Goal: Check status: Check status

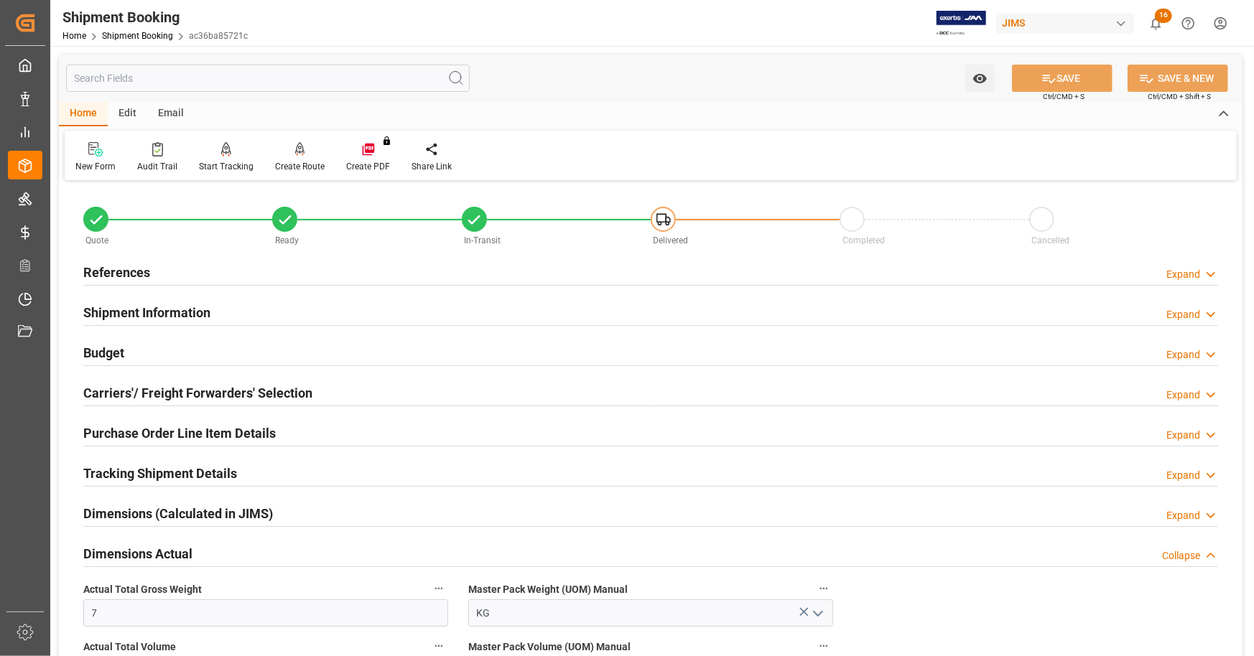
scroll to position [277, 0]
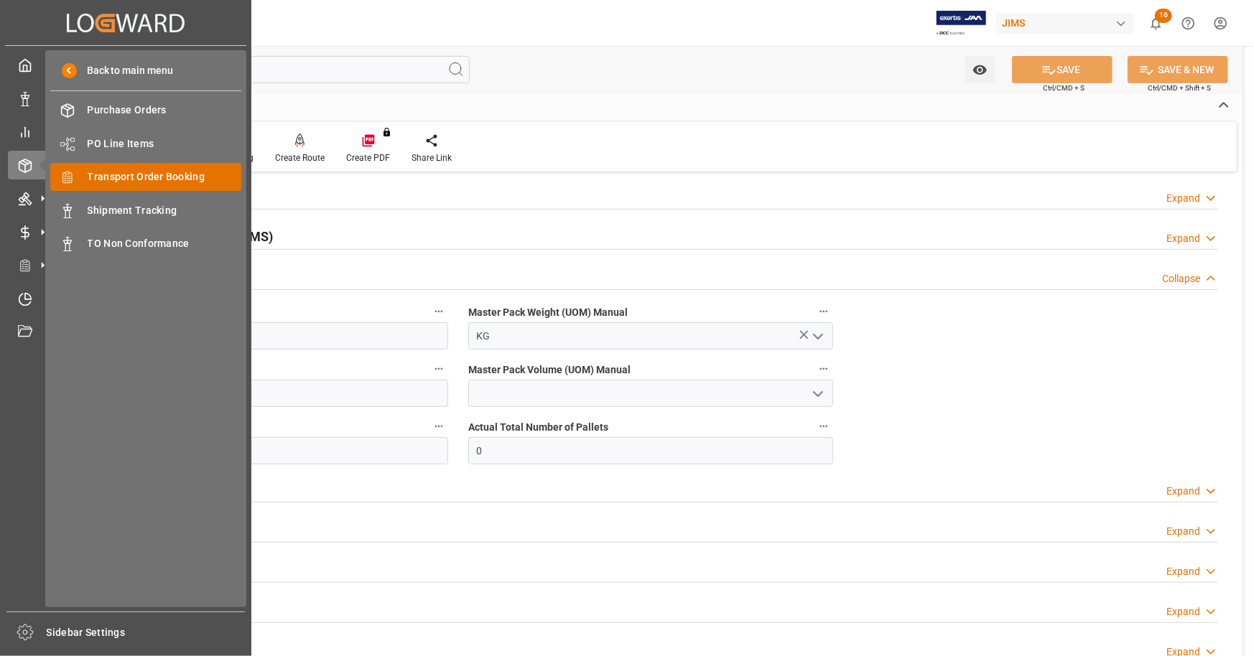
click at [157, 180] on span "Transport Order Booking" at bounding box center [165, 176] width 154 height 15
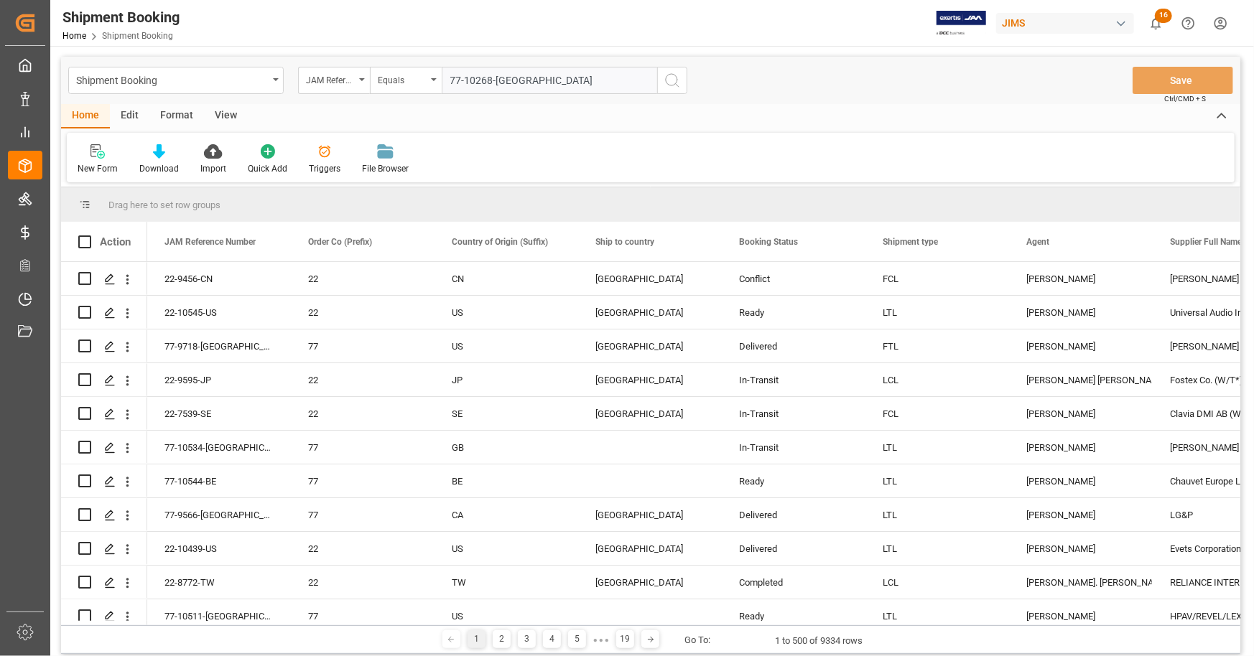
type input "77-10268-[GEOGRAPHIC_DATA]"
click at [664, 84] on icon "search button" at bounding box center [671, 80] width 17 height 17
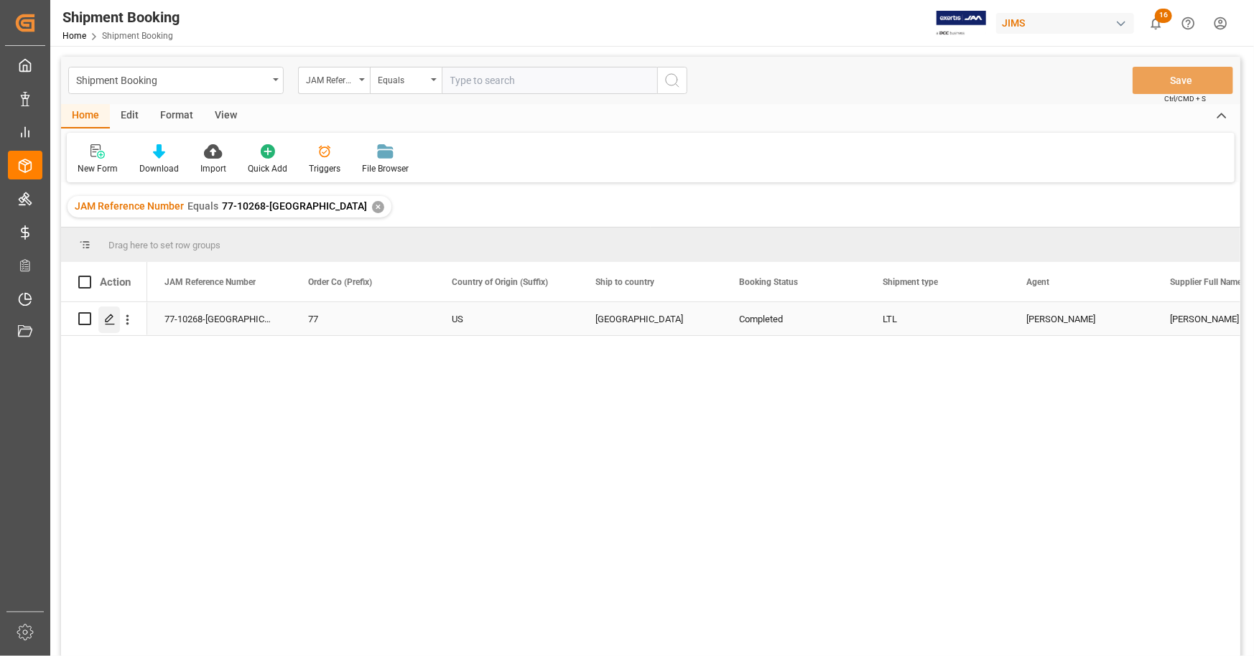
click at [113, 318] on icon "Press SPACE to select this row." at bounding box center [109, 319] width 11 height 11
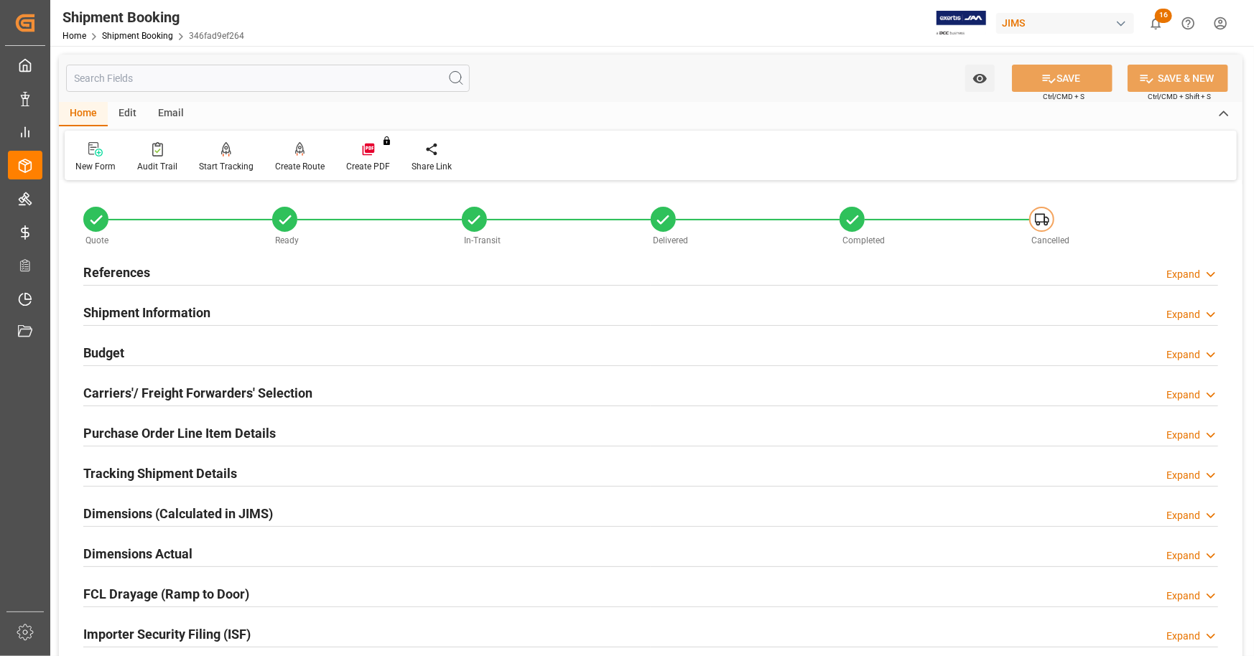
scroll to position [421, 0]
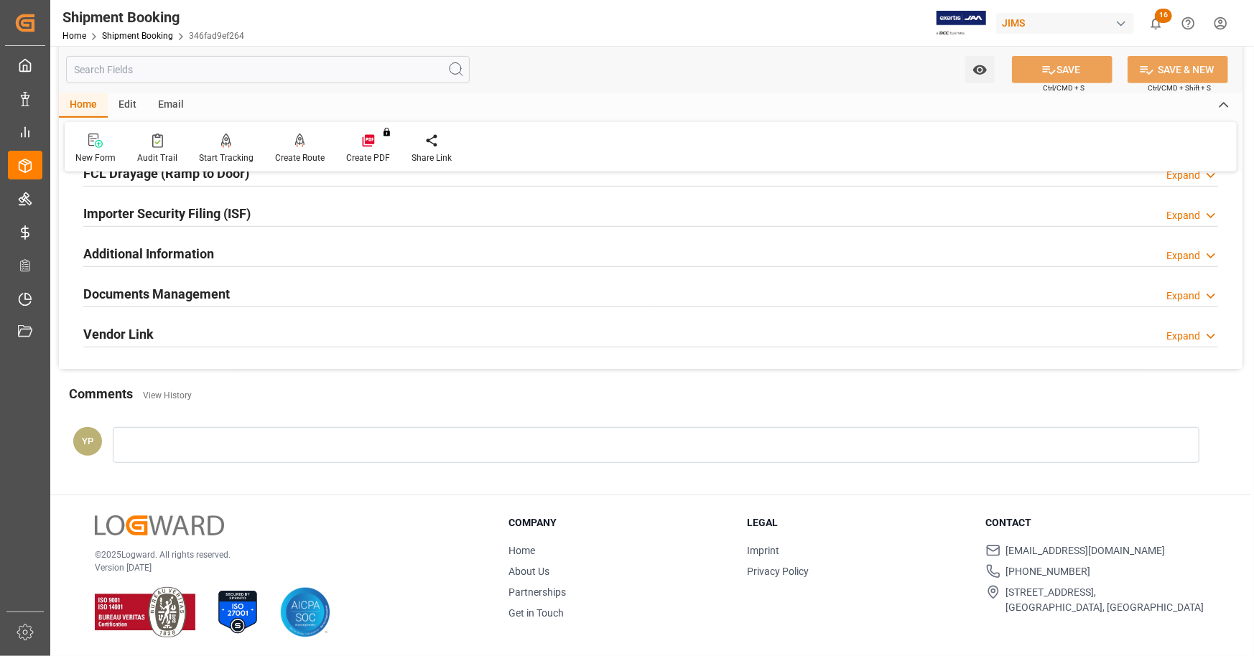
click at [218, 286] on h2 "Documents Management" at bounding box center [156, 293] width 146 height 19
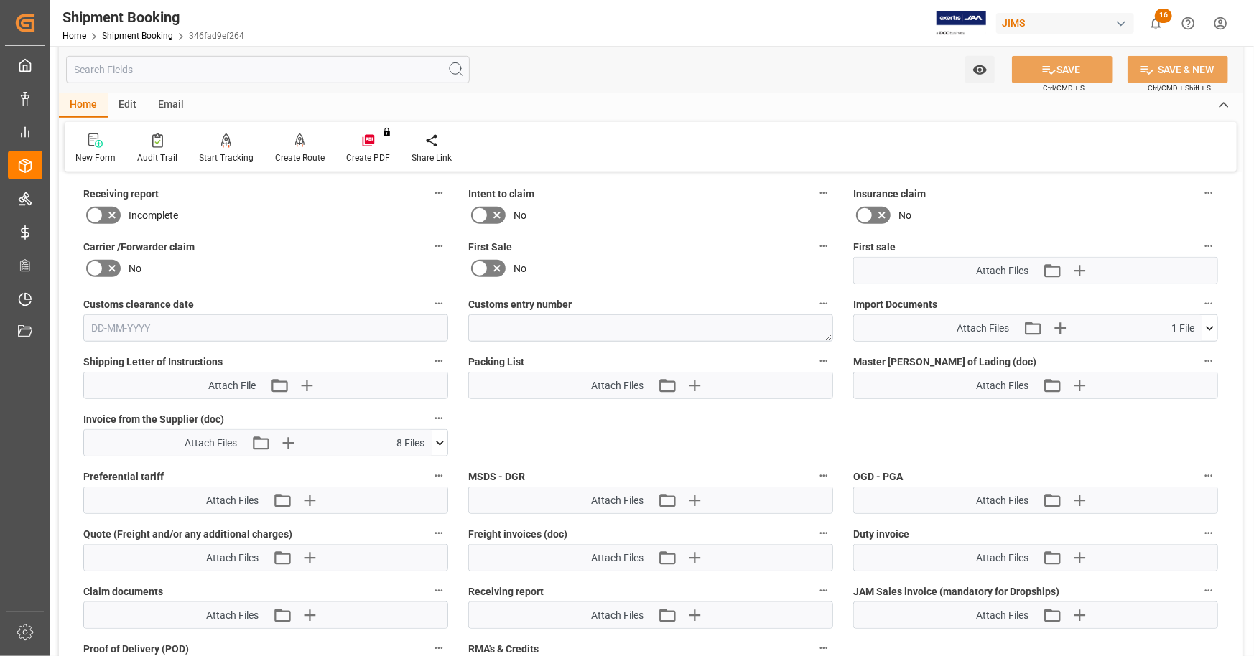
scroll to position [708, 0]
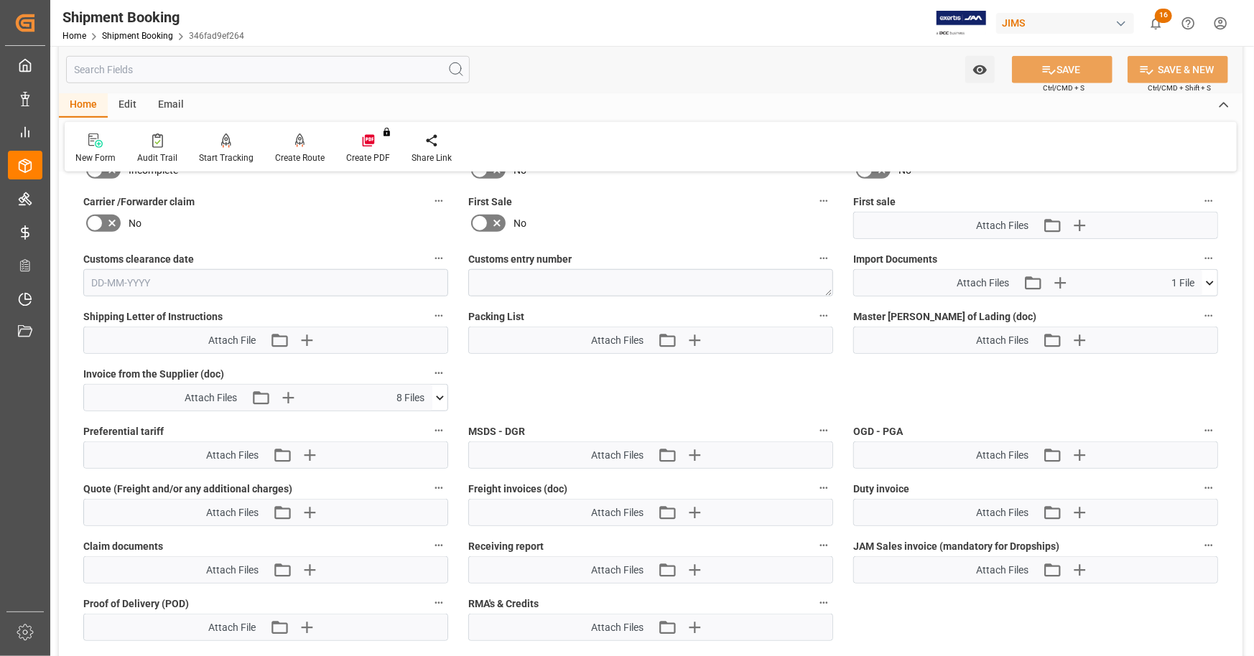
click at [1211, 281] on icon at bounding box center [1209, 283] width 8 height 4
click at [1211, 279] on icon at bounding box center [1209, 283] width 15 height 15
click at [436, 392] on icon at bounding box center [439, 398] width 15 height 15
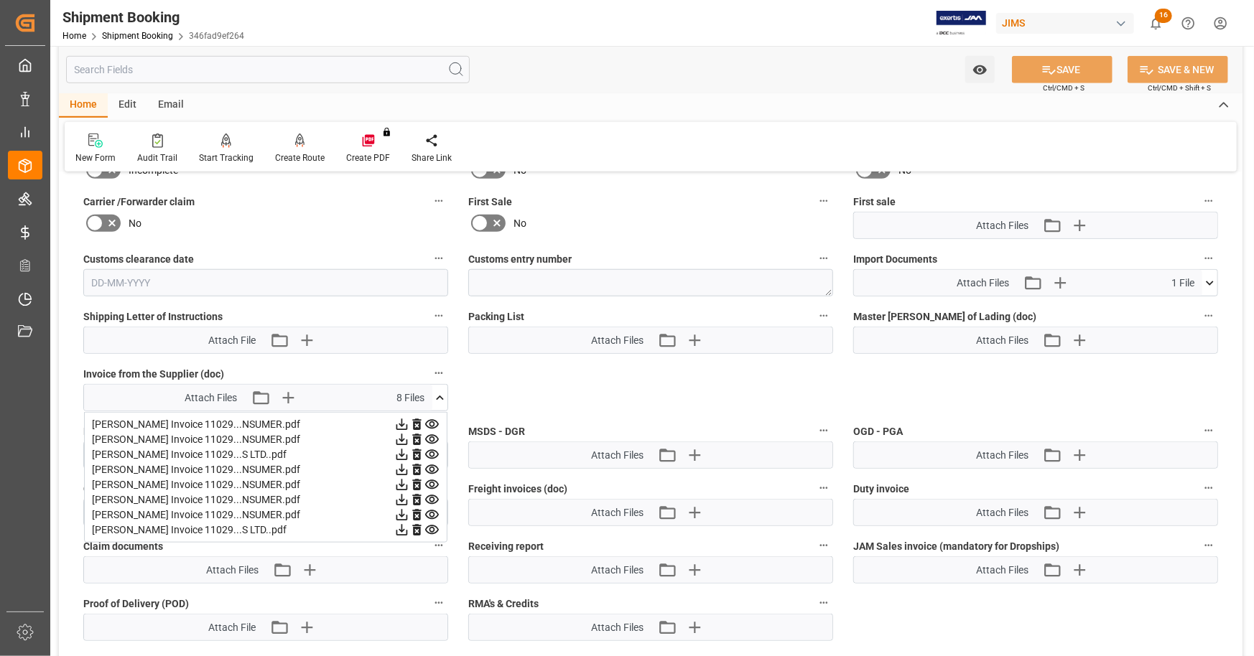
click at [438, 391] on icon at bounding box center [439, 398] width 15 height 15
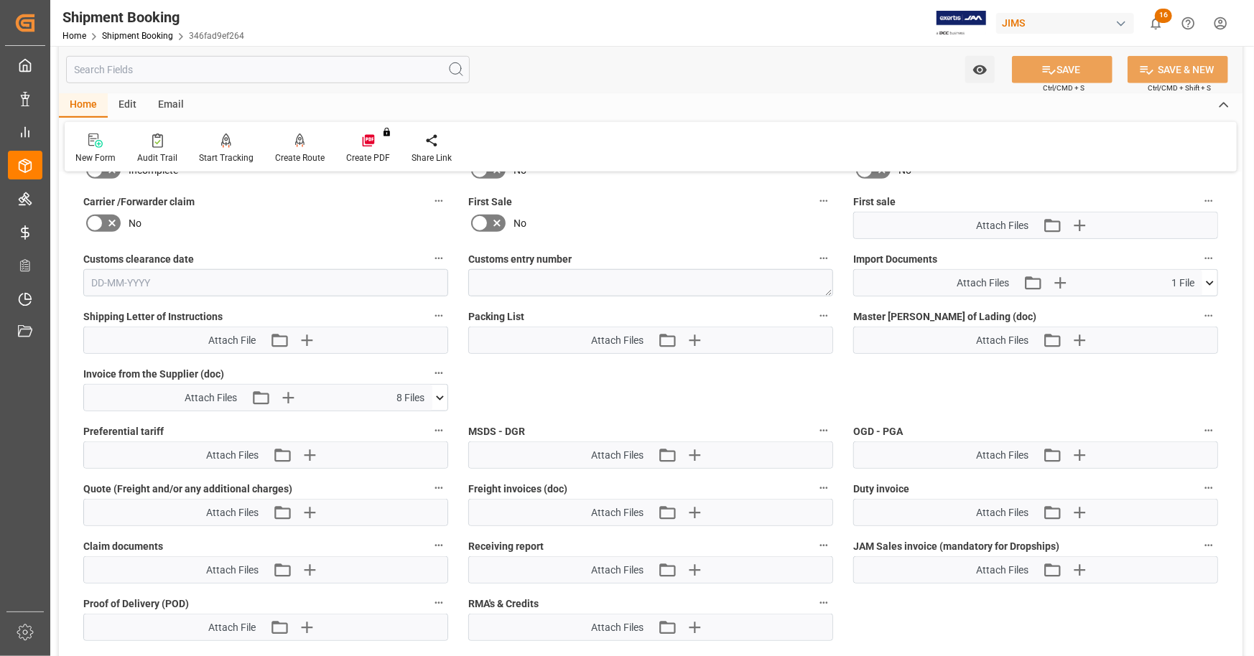
click at [1211, 281] on icon at bounding box center [1209, 283] width 15 height 15
click at [931, 307] on div "6000412315 Jam.pdf" at bounding box center [1035, 309] width 347 height 15
click at [943, 309] on div "6000412315 Jam.pdf" at bounding box center [1035, 309] width 347 height 15
click at [1177, 309] on icon at bounding box center [1171, 309] width 11 height 11
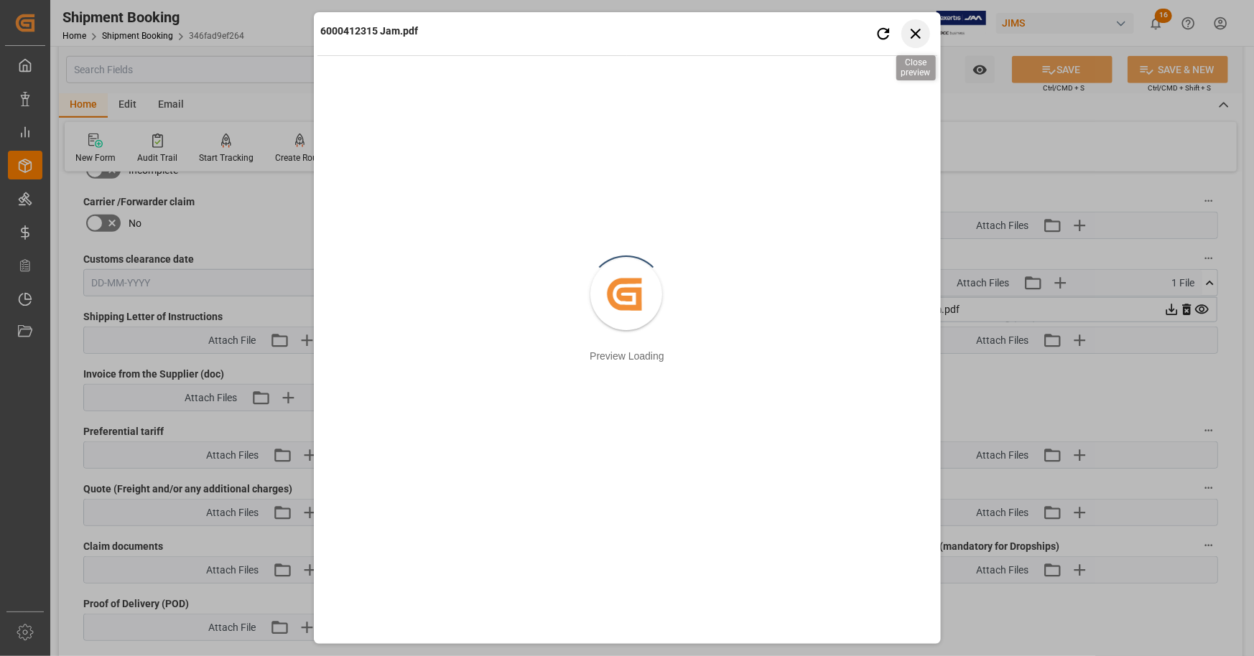
click at [912, 30] on icon "button" at bounding box center [915, 34] width 10 height 10
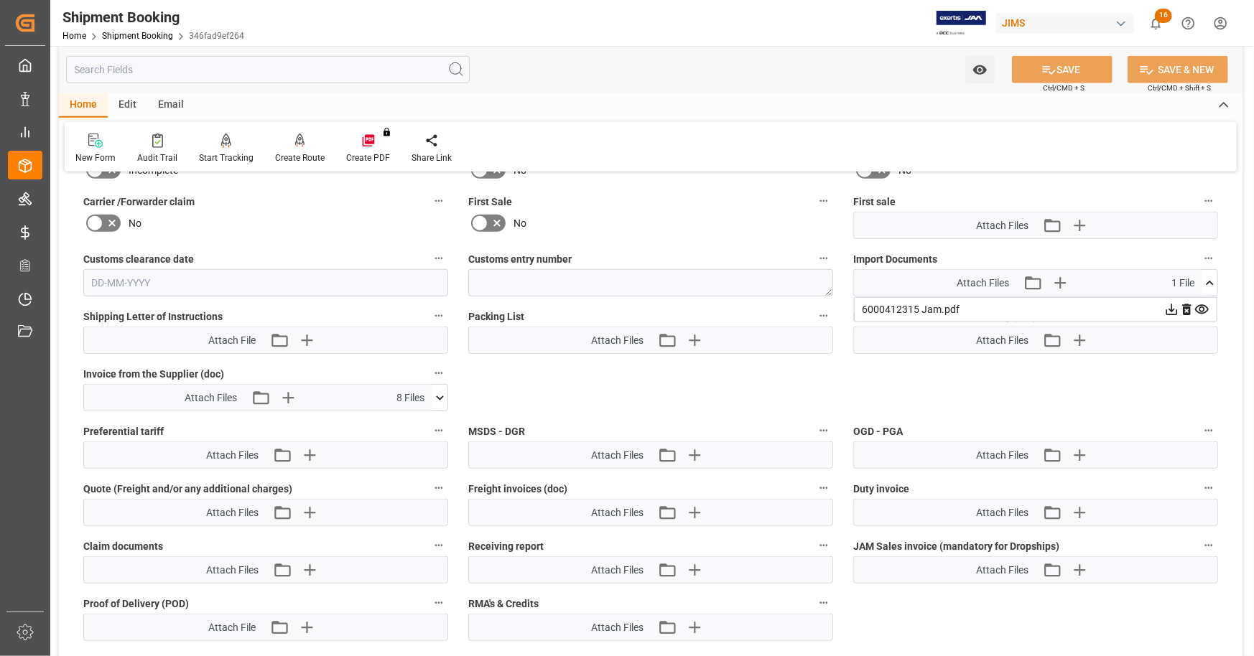
click at [1170, 306] on icon at bounding box center [1171, 309] width 11 height 11
